Goal: Task Accomplishment & Management: Use online tool/utility

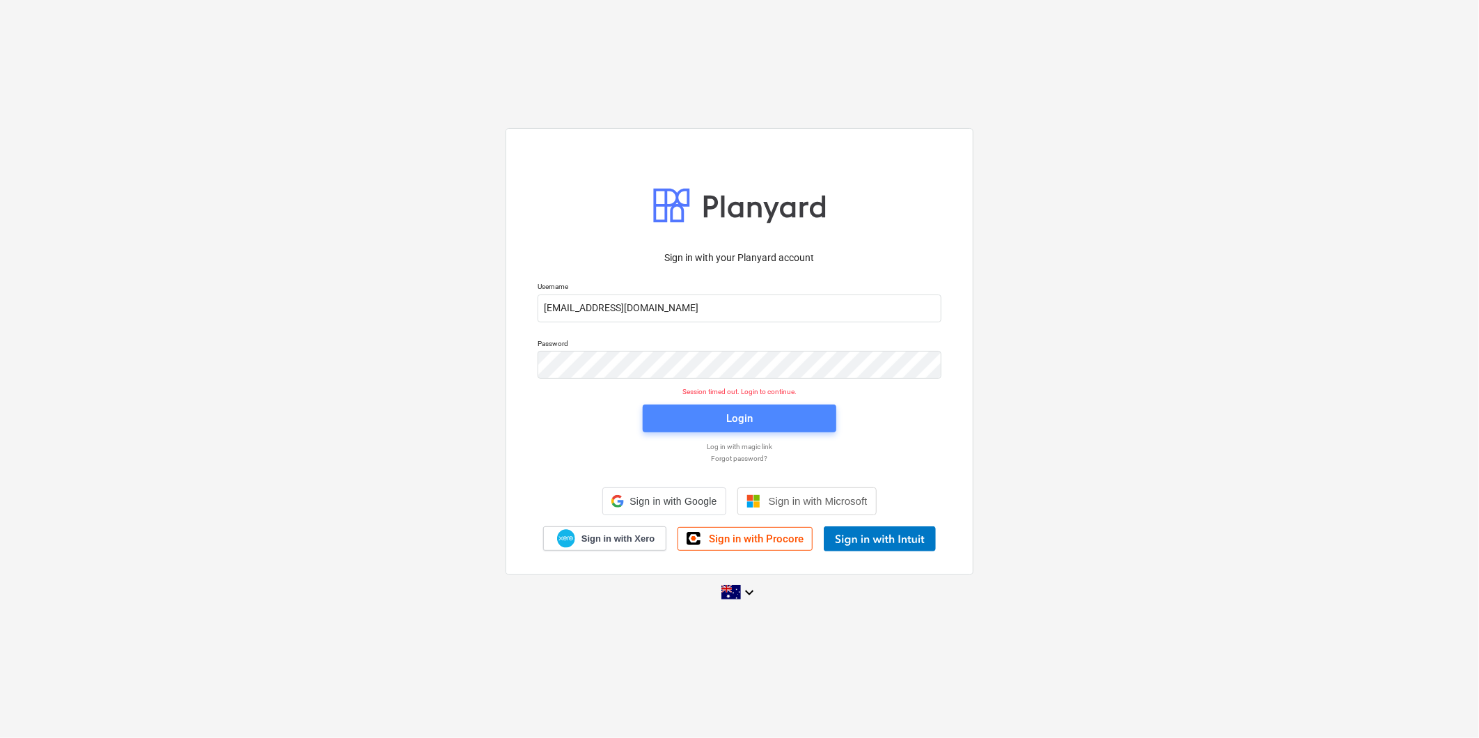
click at [705, 411] on span "Login" at bounding box center [740, 419] width 160 height 18
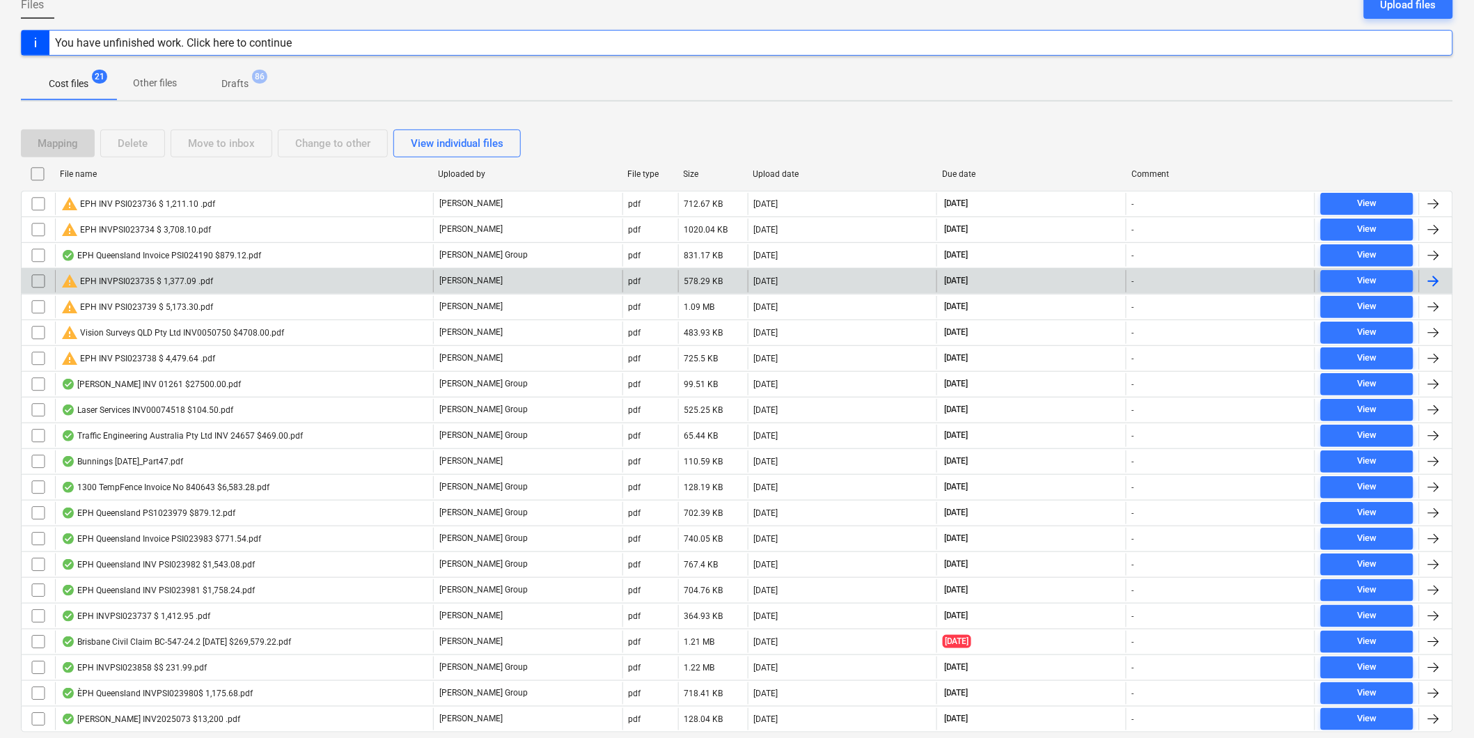
scroll to position [155, 0]
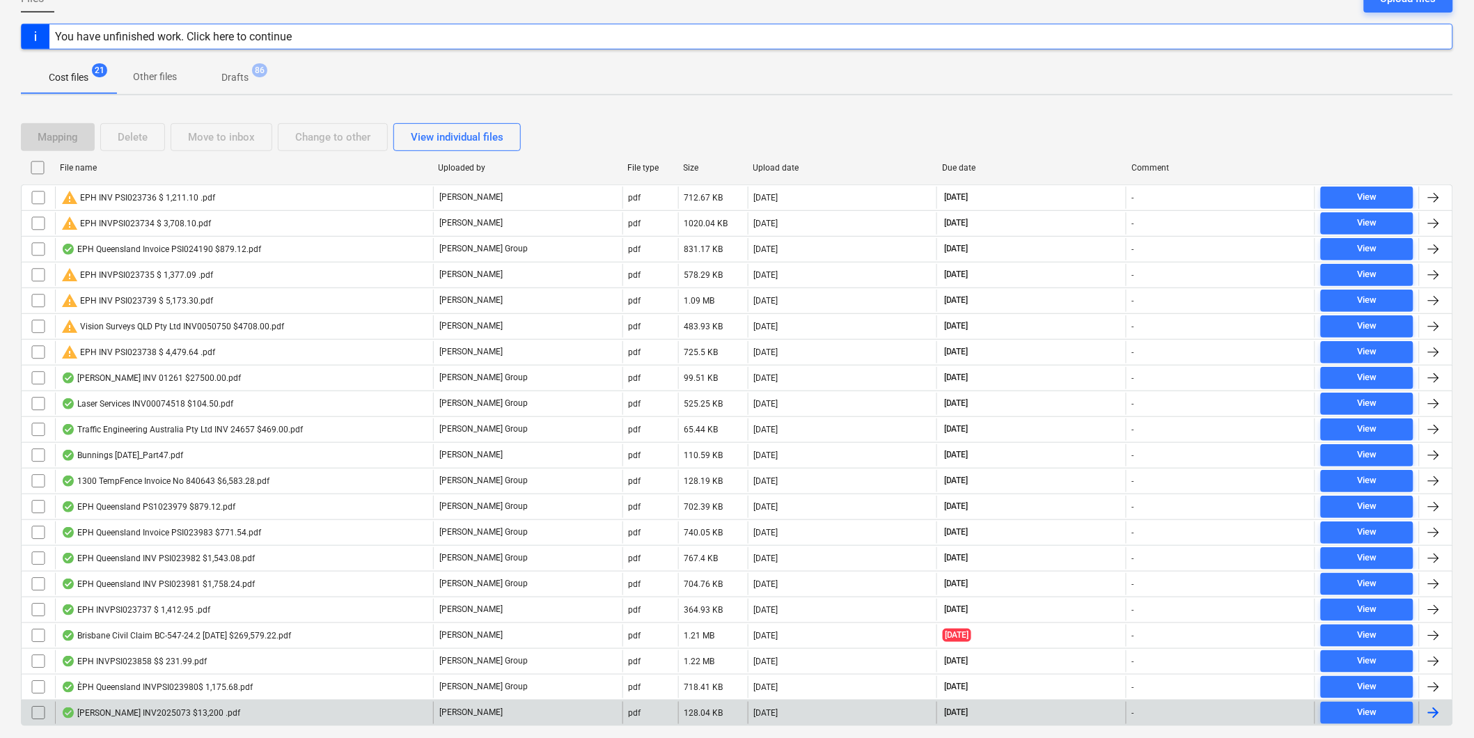
click at [162, 717] on div "[PERSON_NAME] INV2025073 $13,200 .pdf" at bounding box center [150, 713] width 179 height 11
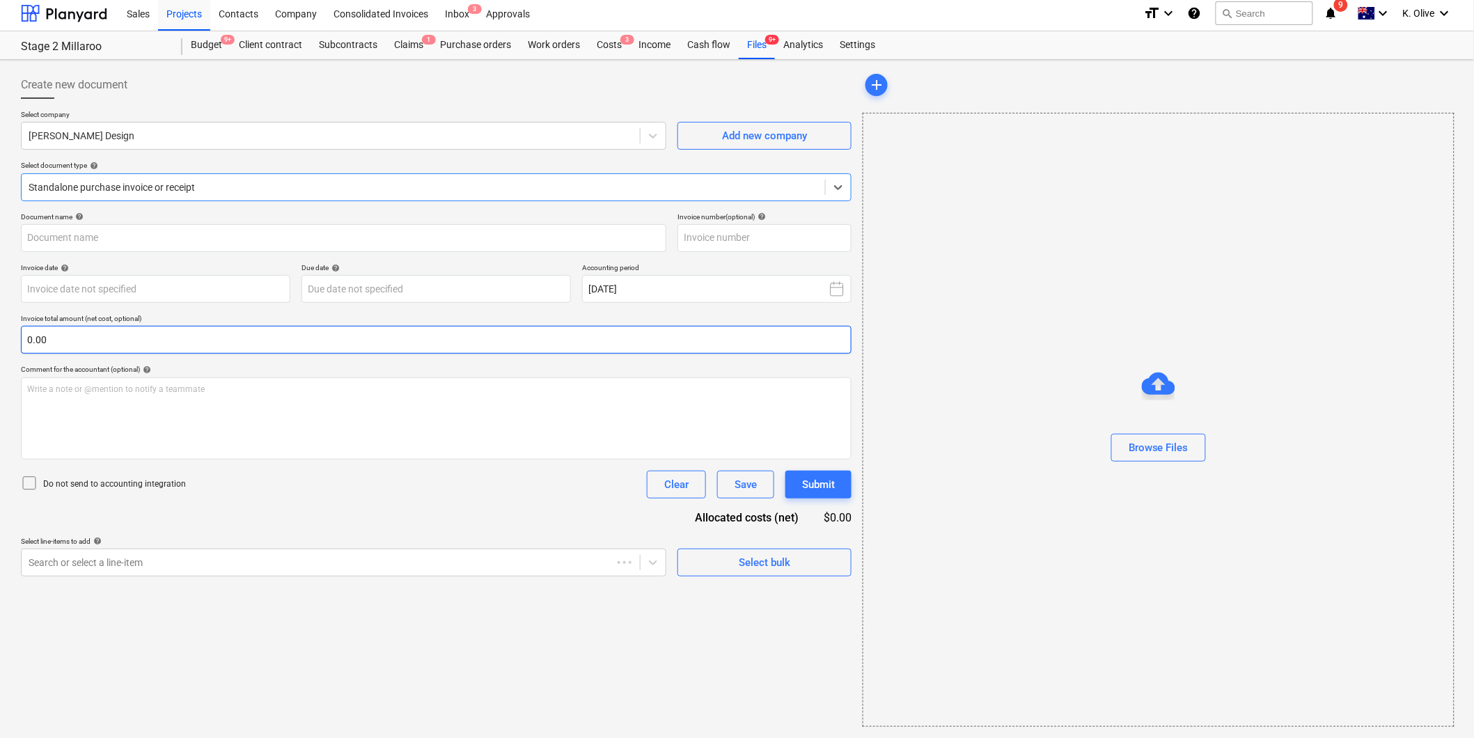
type input "2025/073"
type input "[DATE]"
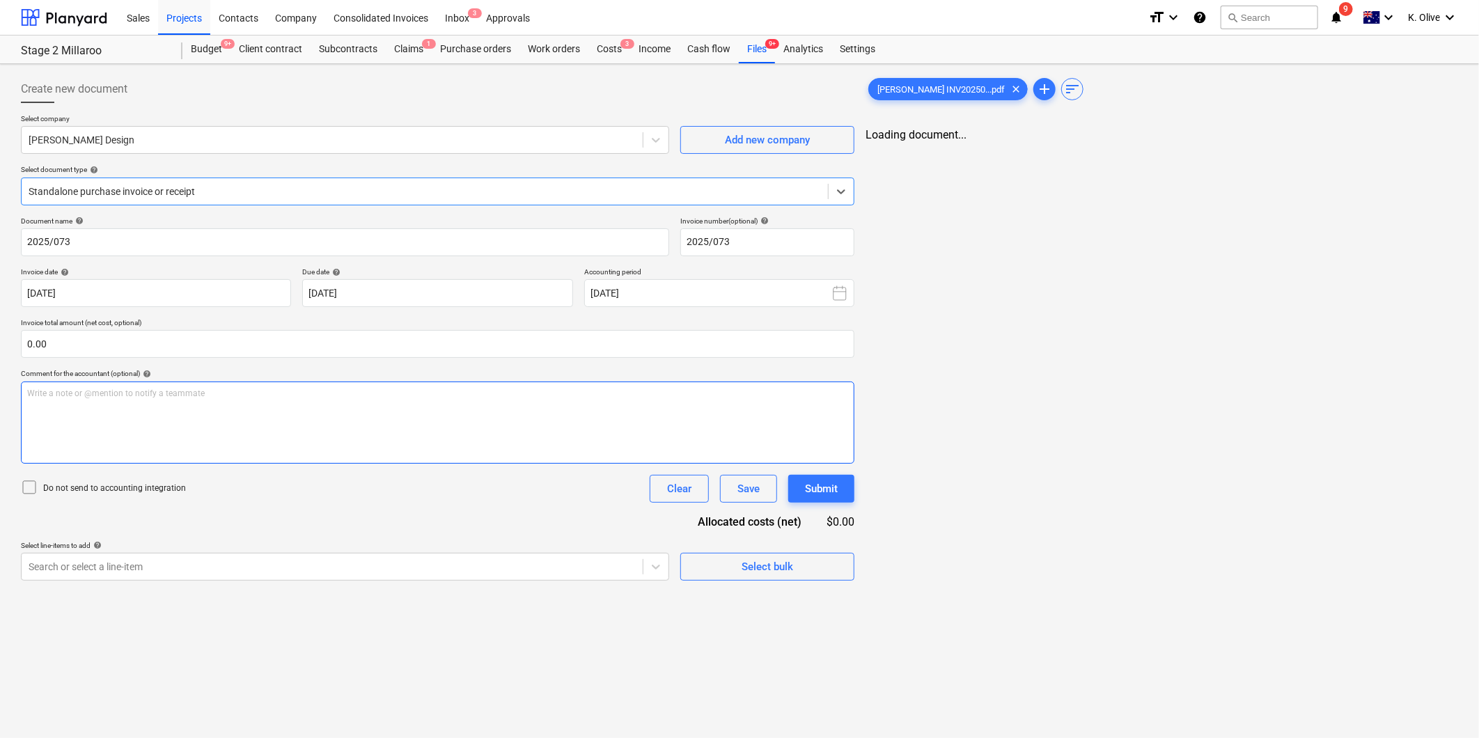
click at [237, 407] on div "Write a note or @mention to notify a teammate [PERSON_NAME]" at bounding box center [438, 423] width 834 height 82
click at [836, 187] on icon at bounding box center [839, 192] width 14 height 14
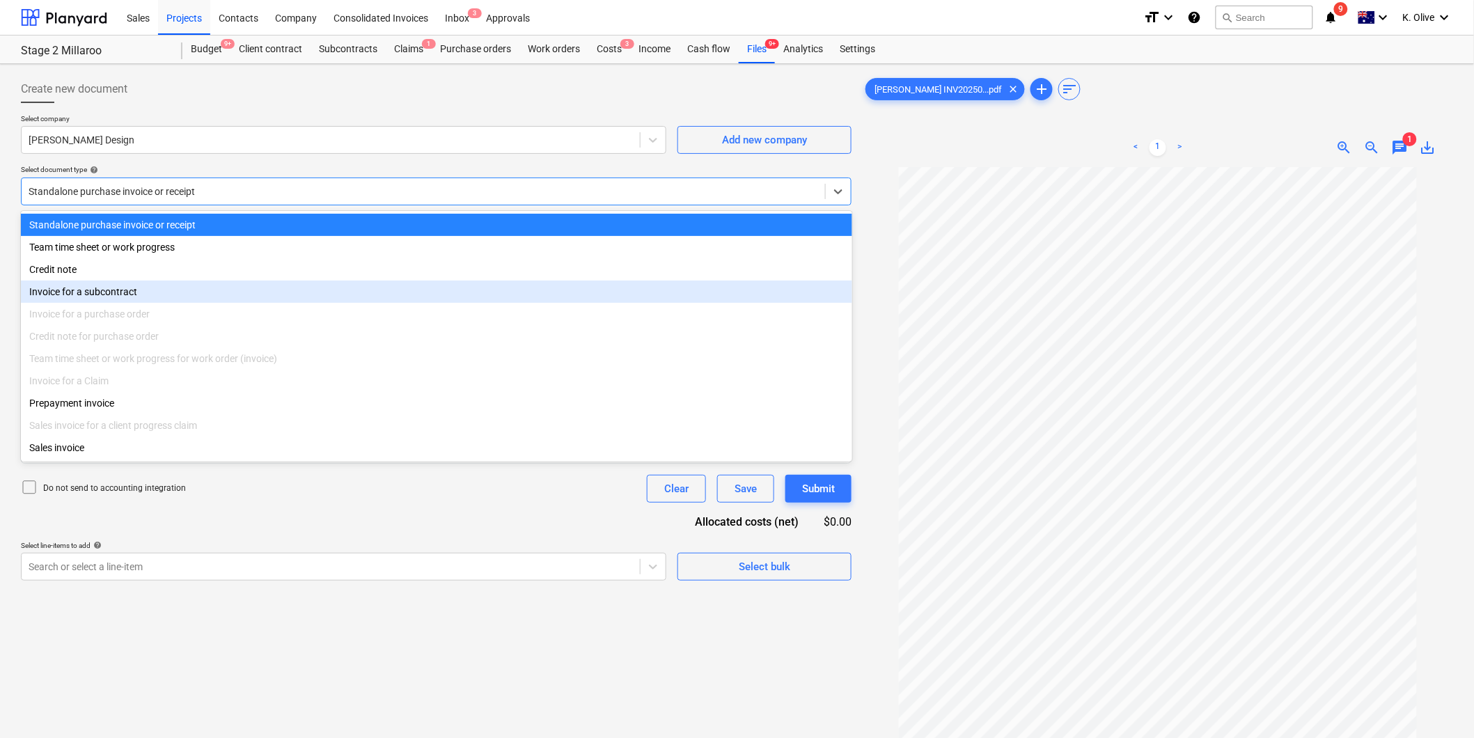
click at [176, 295] on div "Invoice for a subcontract" at bounding box center [437, 292] width 832 height 22
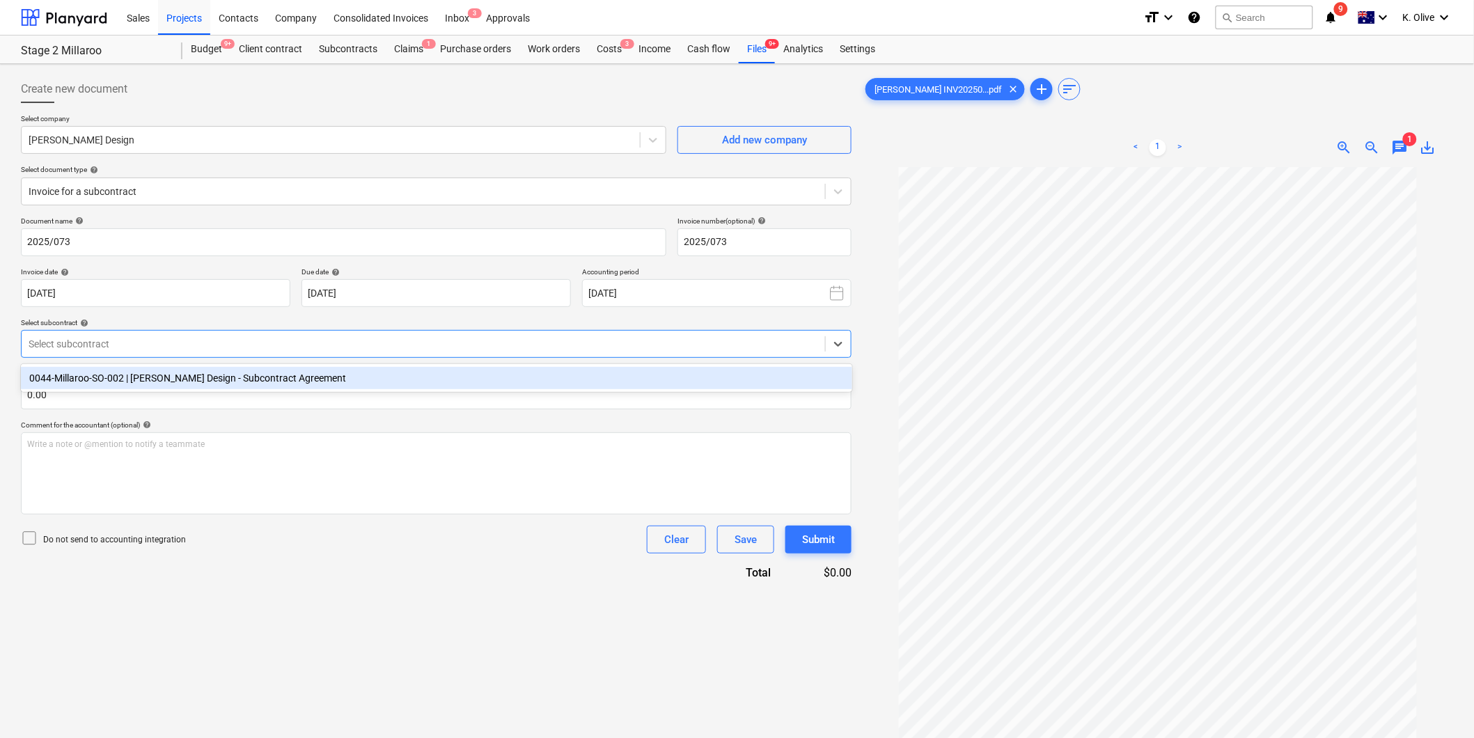
click at [277, 352] on div "Select subcontract" at bounding box center [424, 344] width 804 height 20
click at [230, 380] on div "0044-Millaroo-SO-002 | [PERSON_NAME] Design - Subcontract Agreement" at bounding box center [437, 378] width 832 height 22
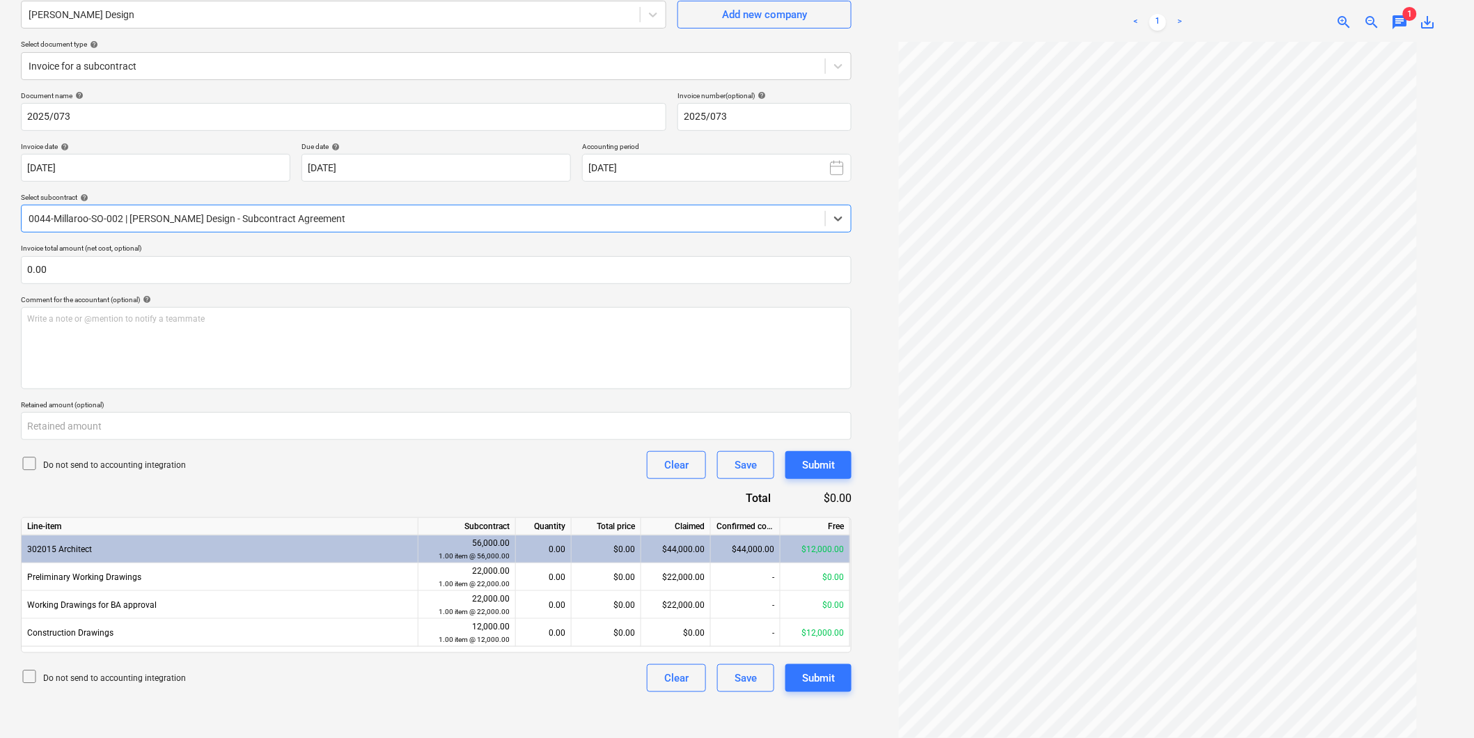
scroll to position [139, 0]
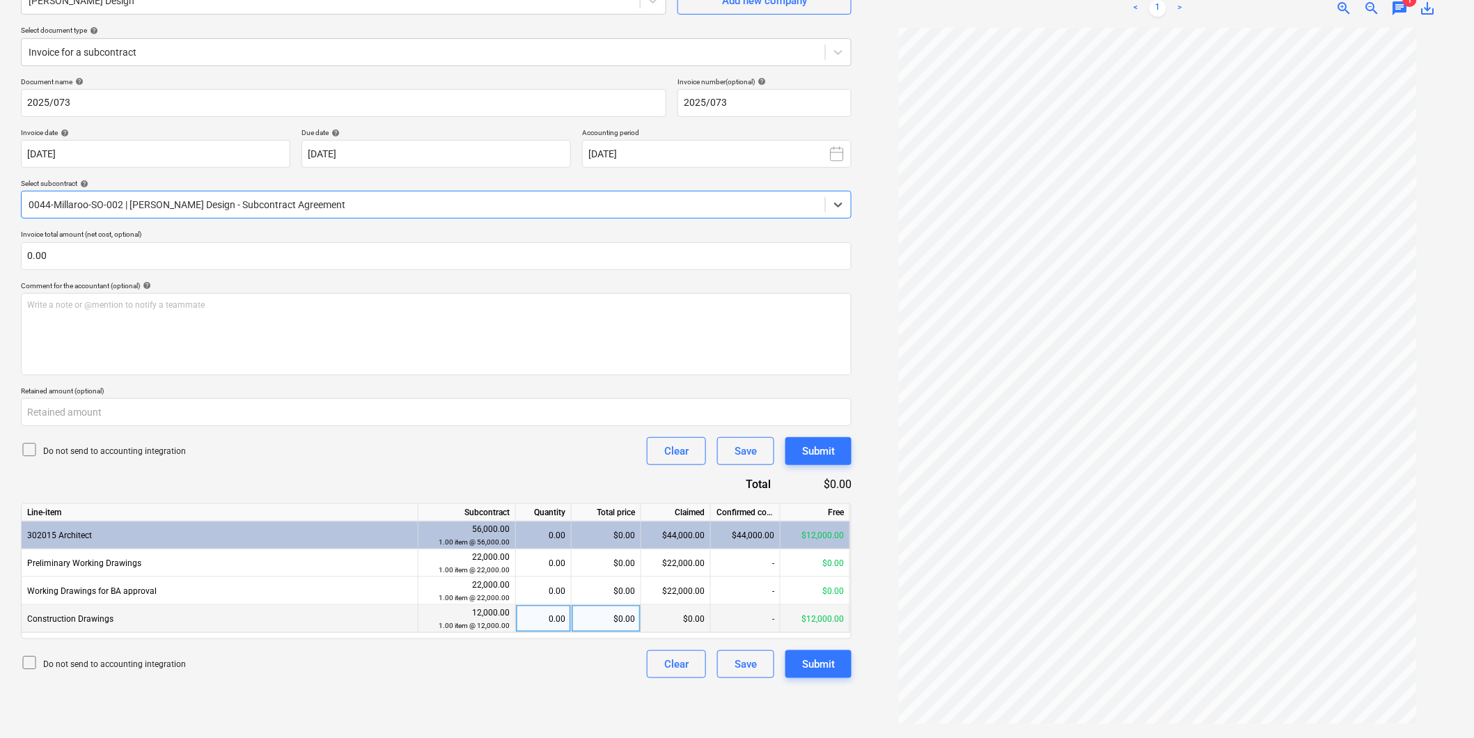
click at [541, 627] on div "0.00" at bounding box center [544, 619] width 44 height 28
type input "1"
click at [485, 329] on div "Write a note or @mention to notify a teammate [PERSON_NAME]" at bounding box center [436, 334] width 831 height 82
click at [505, 333] on div "Write a note or @mention to notify a teammate [PERSON_NAME]" at bounding box center [436, 334] width 831 height 82
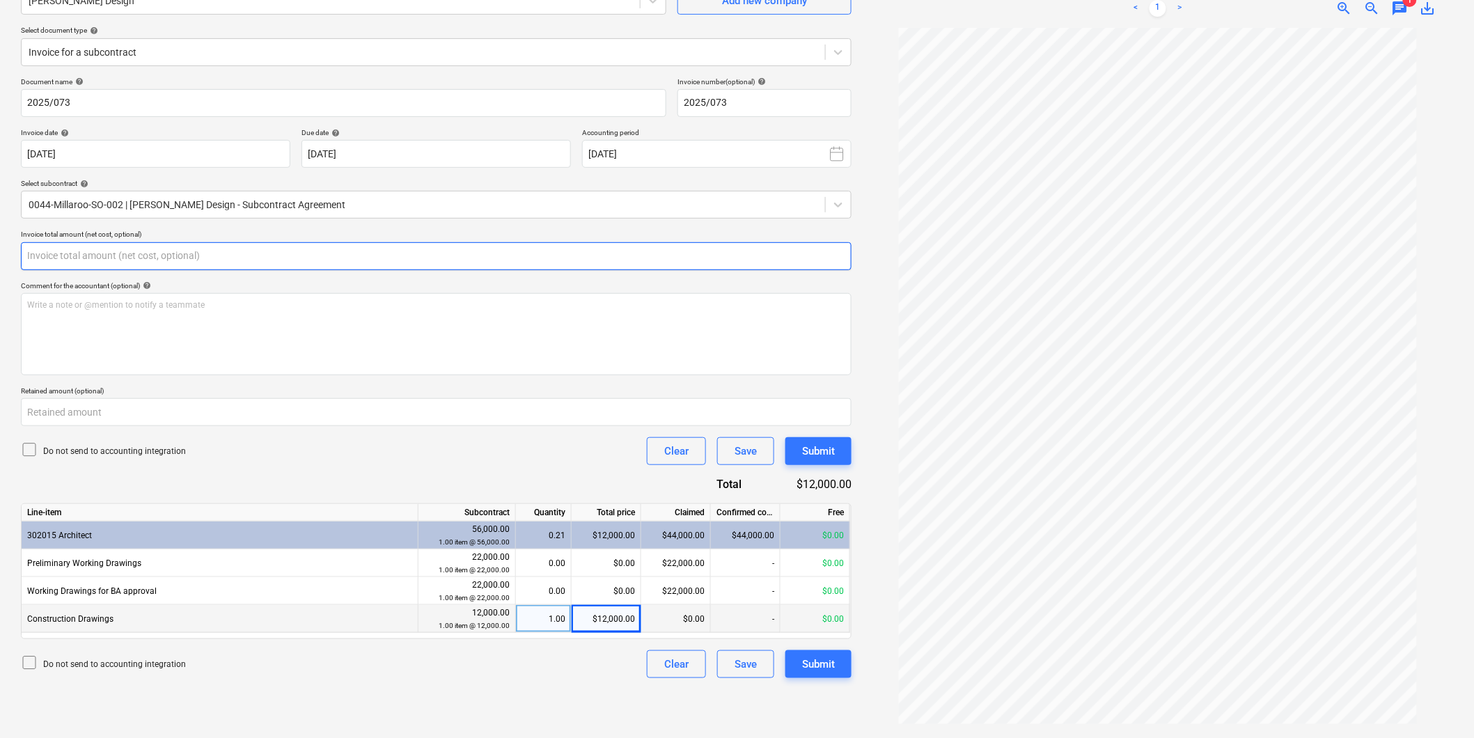
click at [455, 254] on input "text" at bounding box center [436, 256] width 831 height 28
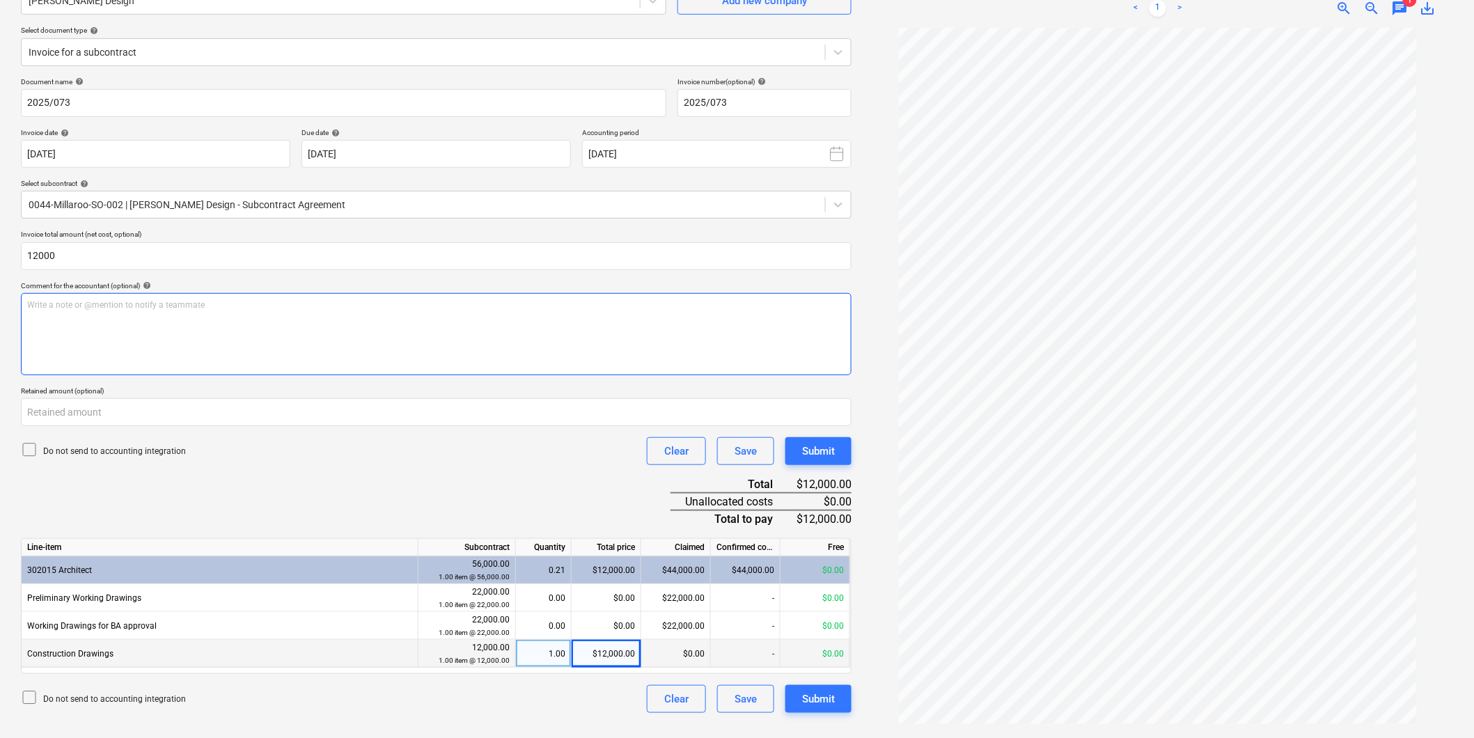
type input "12,000.00"
click at [287, 309] on p "Write a note or @mention to notify a teammate [PERSON_NAME]" at bounding box center [436, 305] width 818 height 12
click at [148, 308] on p "This is [PERSON_NAME]' Final Payment" at bounding box center [436, 305] width 818 height 12
